Goal: Task Accomplishment & Management: Complete application form

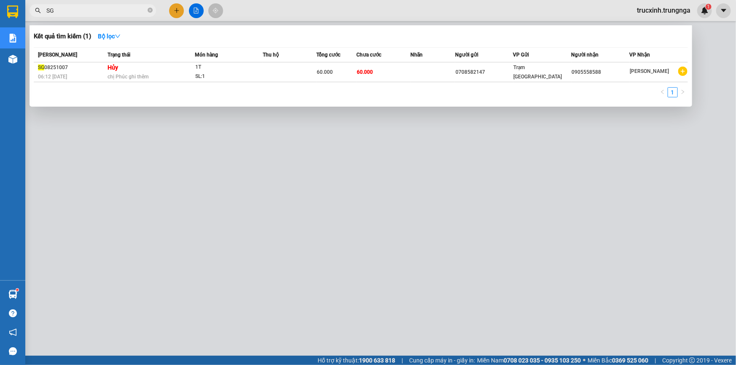
type input "S"
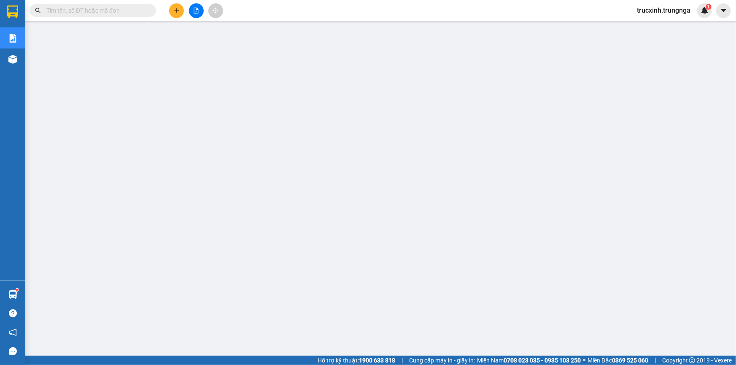
type input "0"
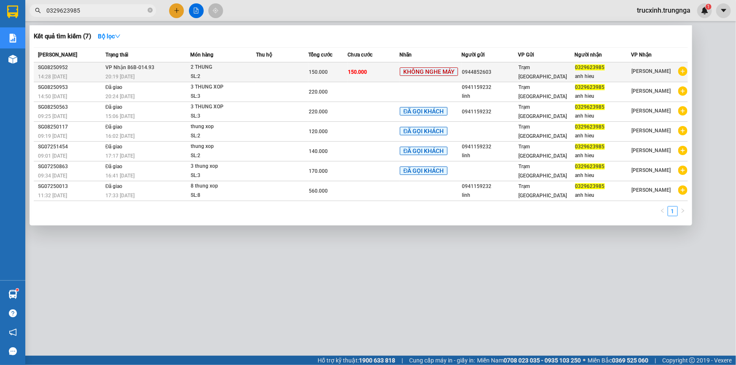
type input "0329623985"
click at [200, 67] on div "2 THUNG" at bounding box center [222, 67] width 63 height 9
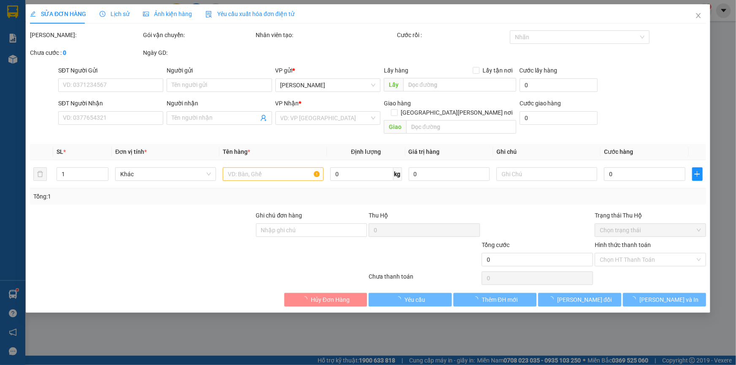
type input "0944852603"
type input "0329623985"
type input "anh hieu"
type input "150.000"
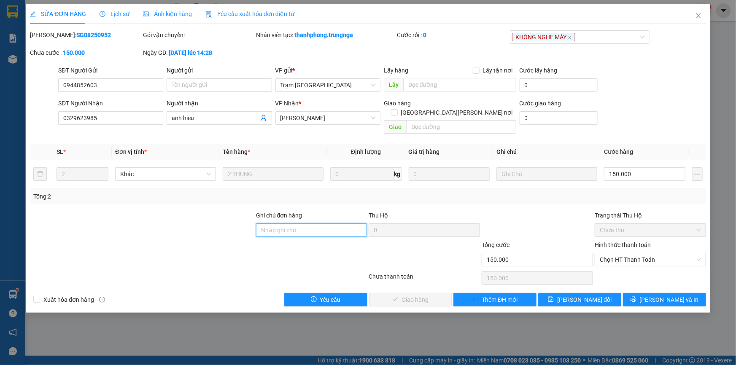
click at [288, 223] on input "Ghi chú đơn hàng" at bounding box center [311, 229] width 111 height 13
type input "0962059639"
click at [595, 295] on span "[PERSON_NAME] đổi" at bounding box center [584, 299] width 54 height 9
